Goal: Navigation & Orientation: Find specific page/section

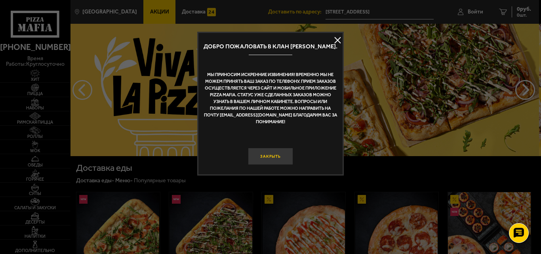
click at [268, 157] on button "Закрыть" at bounding box center [270, 156] width 45 height 17
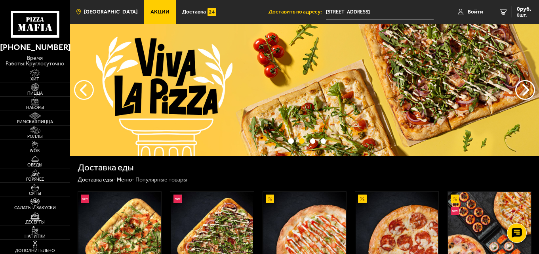
click at [103, 14] on span "[GEOGRAPHIC_DATA]" at bounding box center [110, 12] width 53 height 6
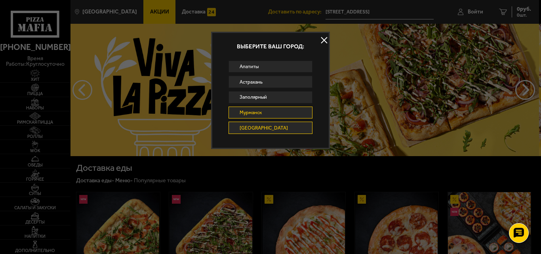
click at [258, 112] on link "Мурманск" at bounding box center [271, 113] width 84 height 12
